Goal: Task Accomplishment & Management: Complete application form

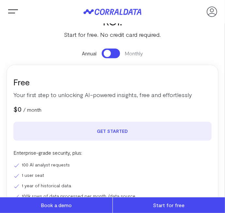
scroll to position [37, 0]
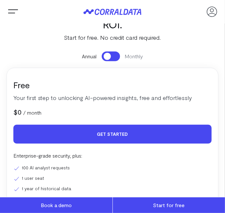
click at [165, 138] on link "Get Started" at bounding box center [112, 134] width 198 height 19
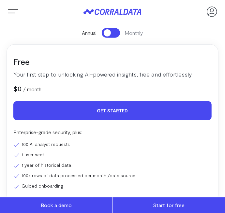
scroll to position [69, 0]
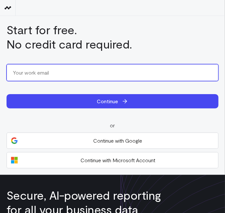
click at [169, 75] on input "email" at bounding box center [113, 72] width 212 height 17
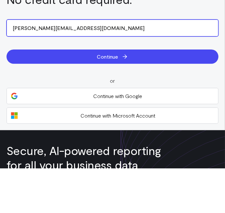
type input "[PERSON_NAME][EMAIL_ADDRESS][DOMAIN_NAME]"
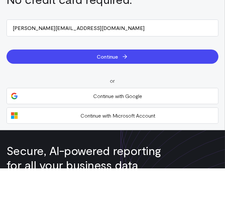
click at [38, 101] on button "Continue" at bounding box center [113, 101] width 212 height 14
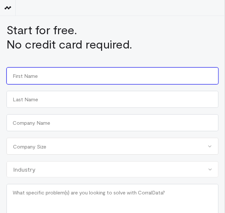
click at [31, 79] on input "First" at bounding box center [113, 75] width 212 height 17
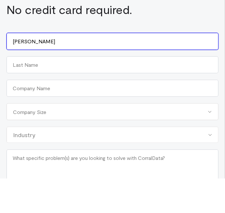
type input "[PERSON_NAME]"
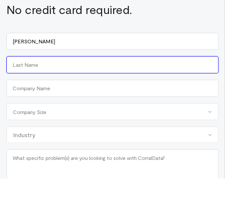
click at [22, 102] on input "Last" at bounding box center [113, 99] width 212 height 17
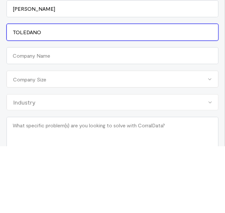
type input "TOLEDANO"
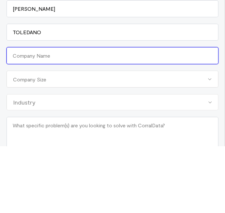
click at [20, 122] on input "Company Name (Required)" at bounding box center [113, 122] width 212 height 17
type input "Galileo Capital Advisors"
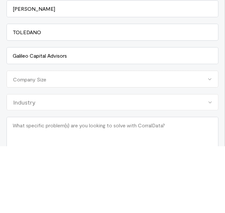
click at [21, 146] on div "Company Size" at bounding box center [113, 146] width 212 height 17
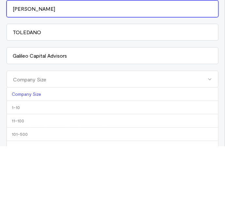
click at [22, 79] on input "[PERSON_NAME]" at bounding box center [113, 75] width 212 height 17
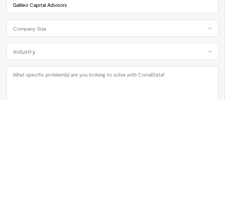
scroll to position [13, 0]
